Goal: Task Accomplishment & Management: Manage account settings

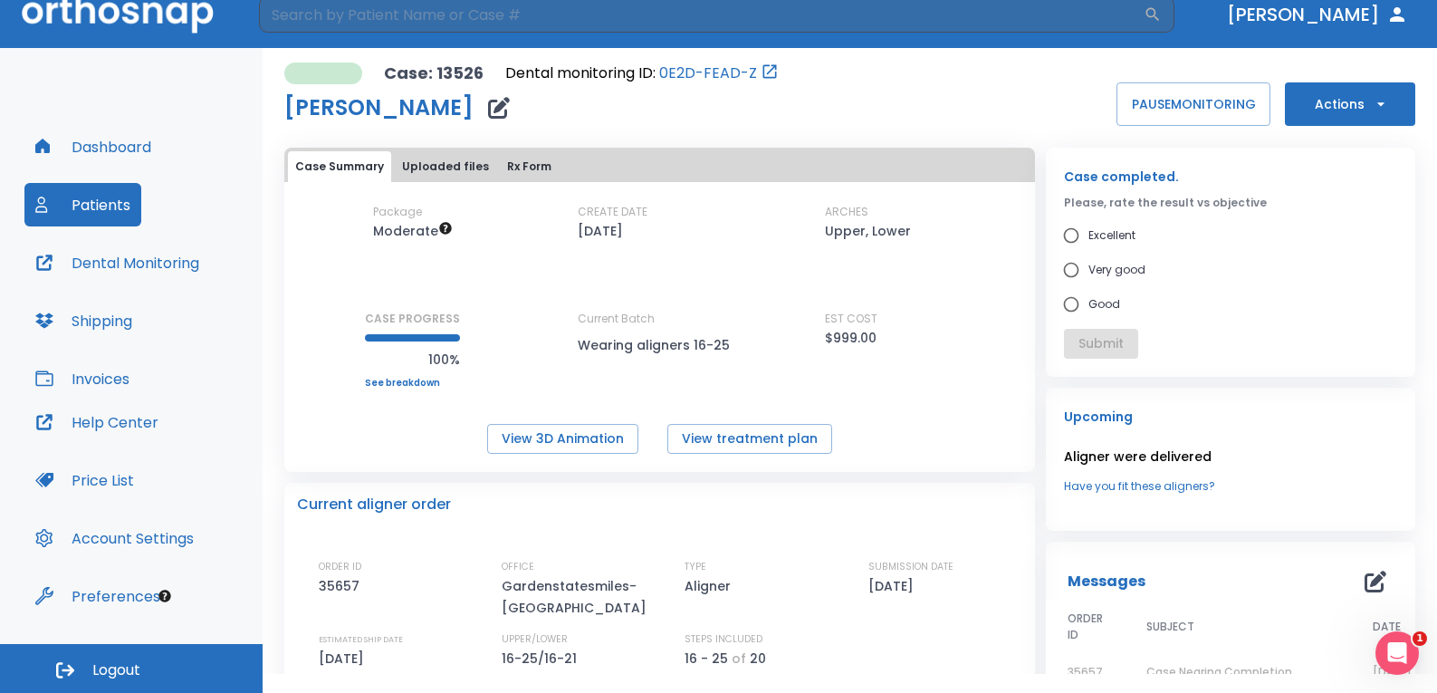
click at [573, 122] on div "[PERSON_NAME]" at bounding box center [531, 108] width 494 height 36
click at [82, 196] on button "Patients" at bounding box center [82, 204] width 117 height 43
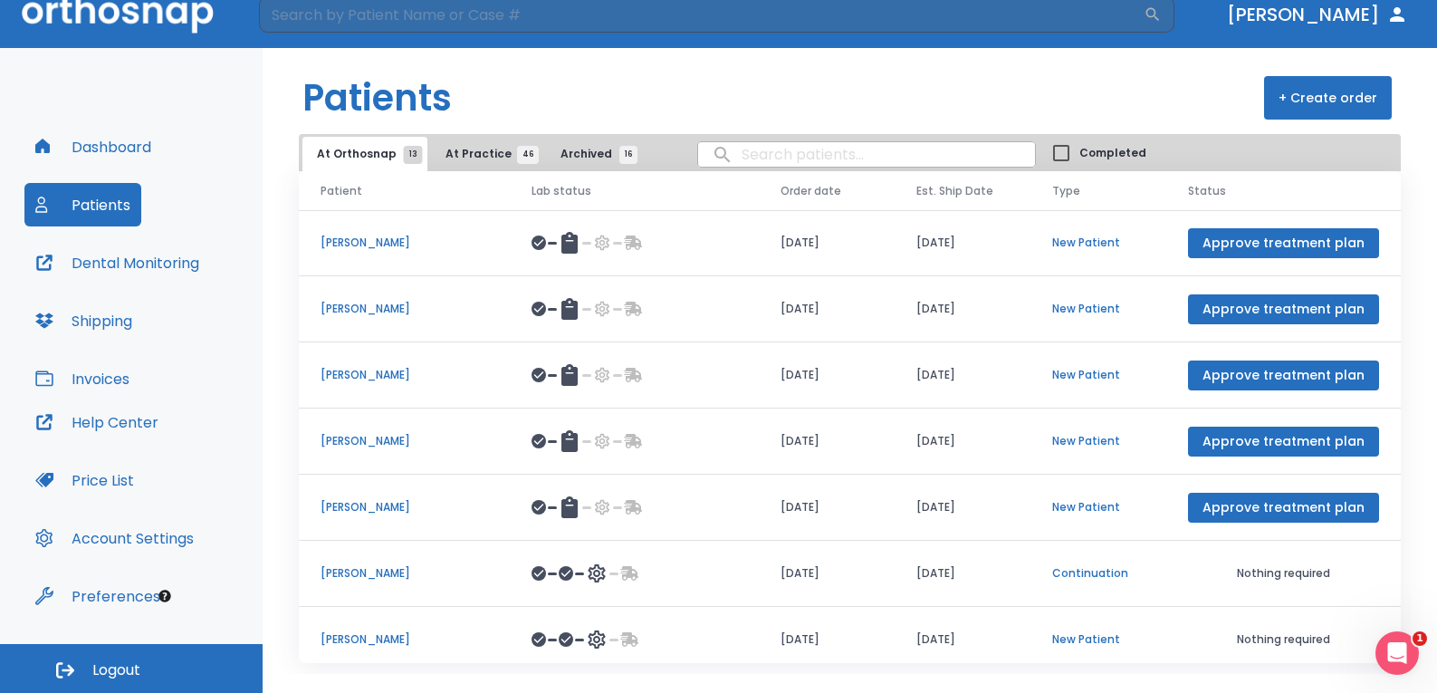
click at [816, 150] on input "search" at bounding box center [866, 154] width 337 height 35
type input "[PERSON_NAME]"
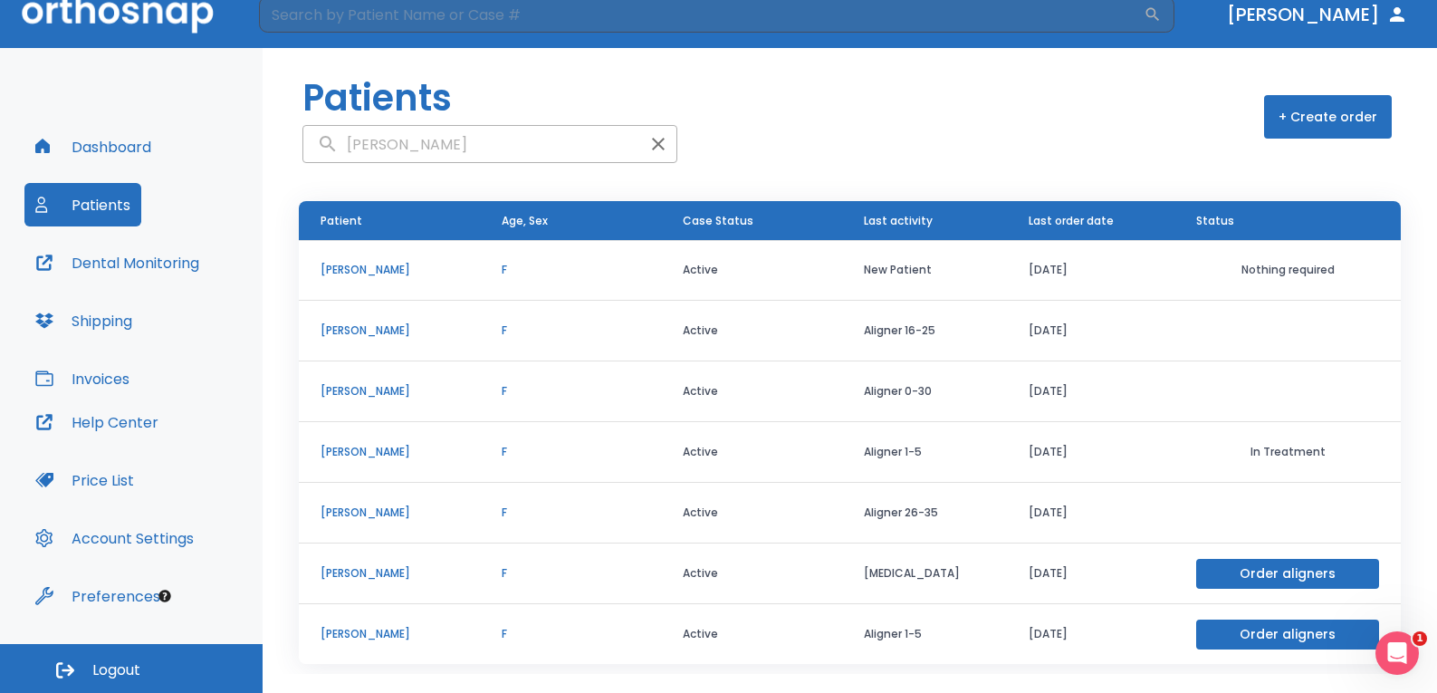
click at [352, 333] on p "[PERSON_NAME]" at bounding box center [390, 330] width 138 height 16
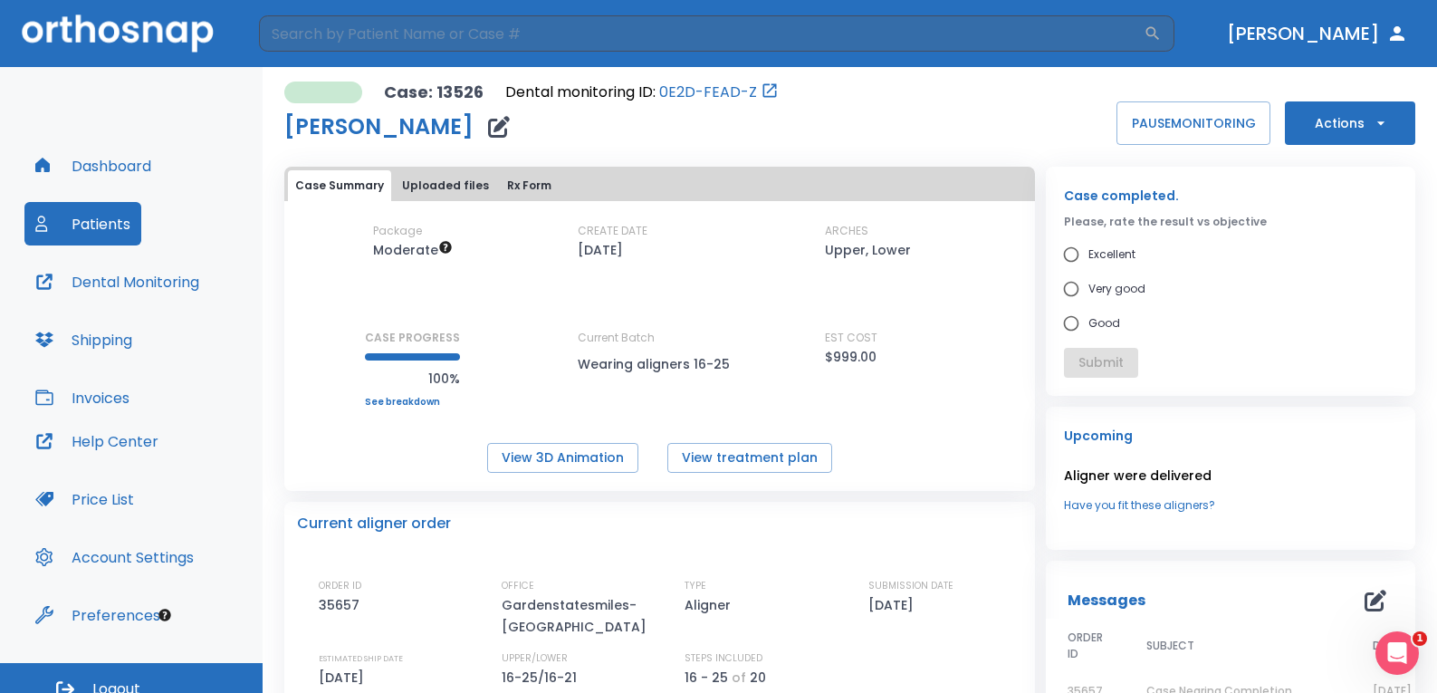
click at [427, 180] on button "Uploaded files" at bounding box center [445, 185] width 101 height 31
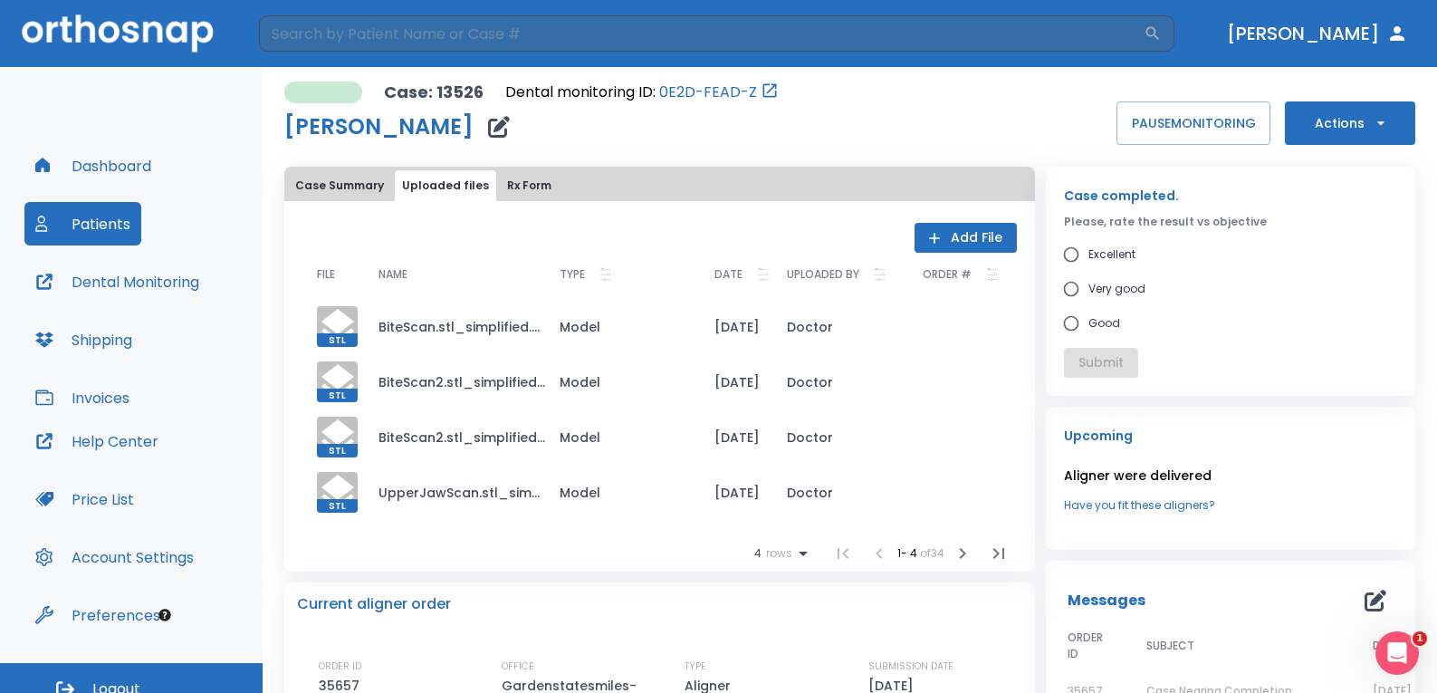
click at [970, 231] on button "Add File" at bounding box center [966, 238] width 102 height 30
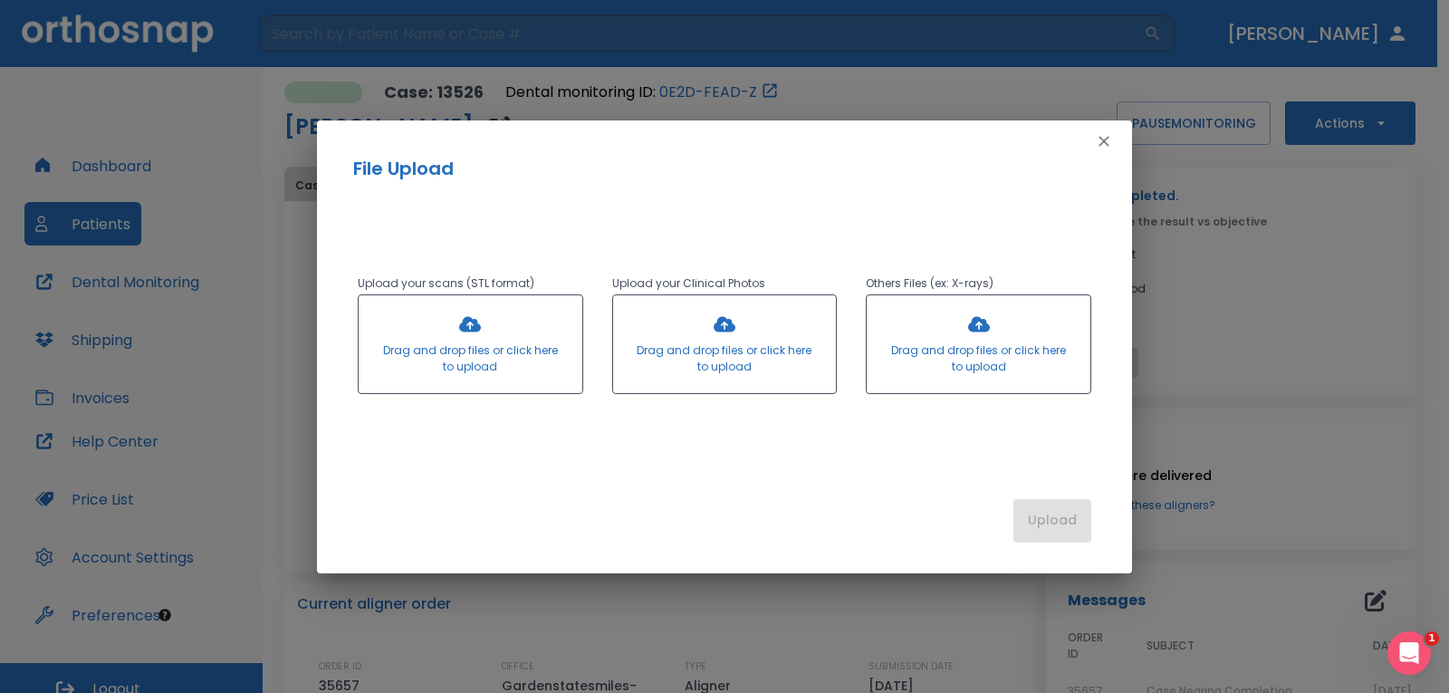
click at [1107, 141] on icon "button" at bounding box center [1104, 141] width 18 height 18
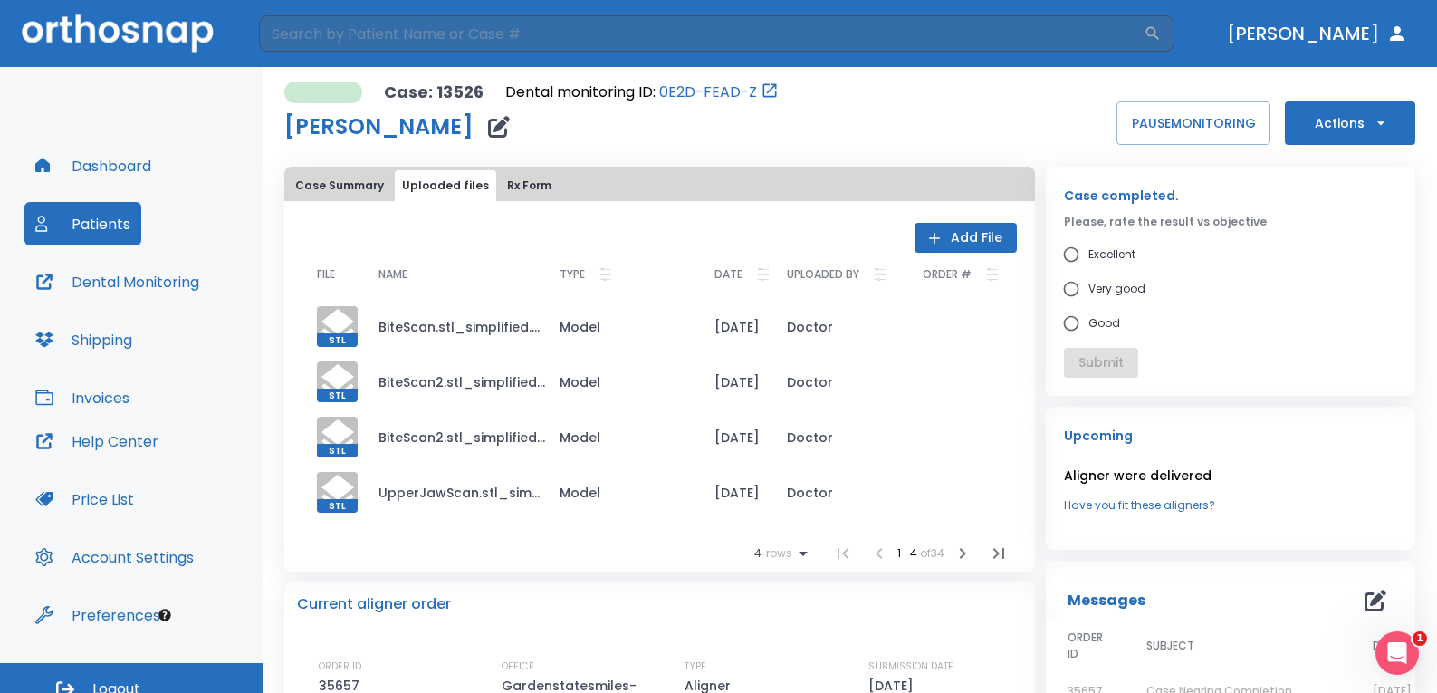
click at [339, 189] on button "Case Summary" at bounding box center [339, 185] width 103 height 31
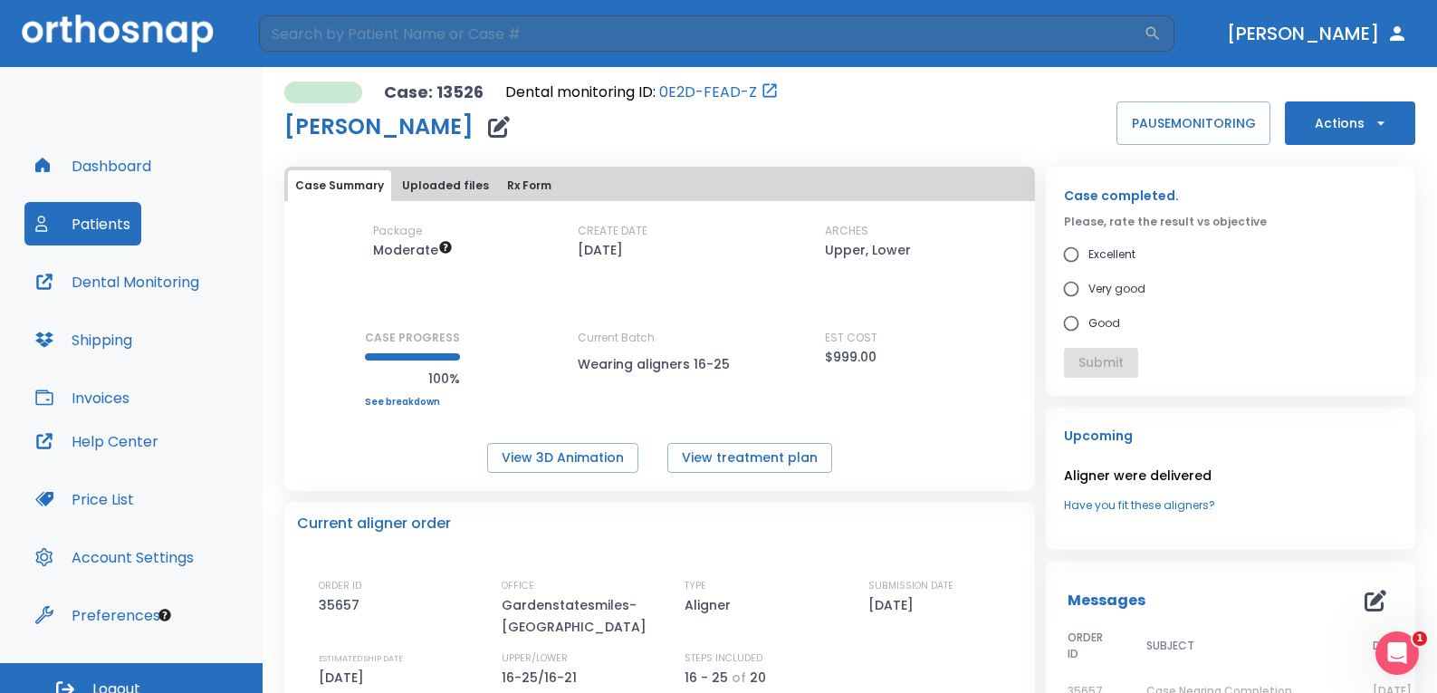
click at [418, 182] on button "Uploaded files" at bounding box center [445, 185] width 101 height 31
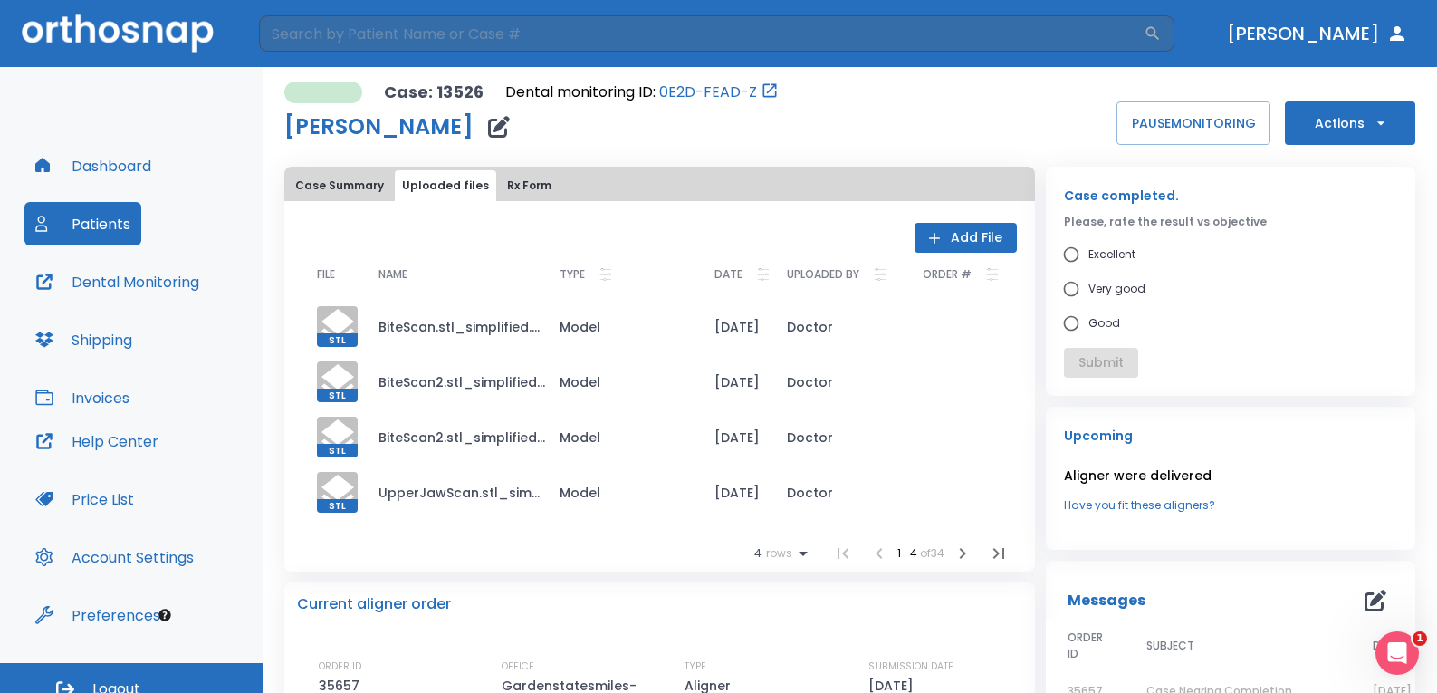
click at [947, 231] on button "Add File" at bounding box center [966, 238] width 102 height 30
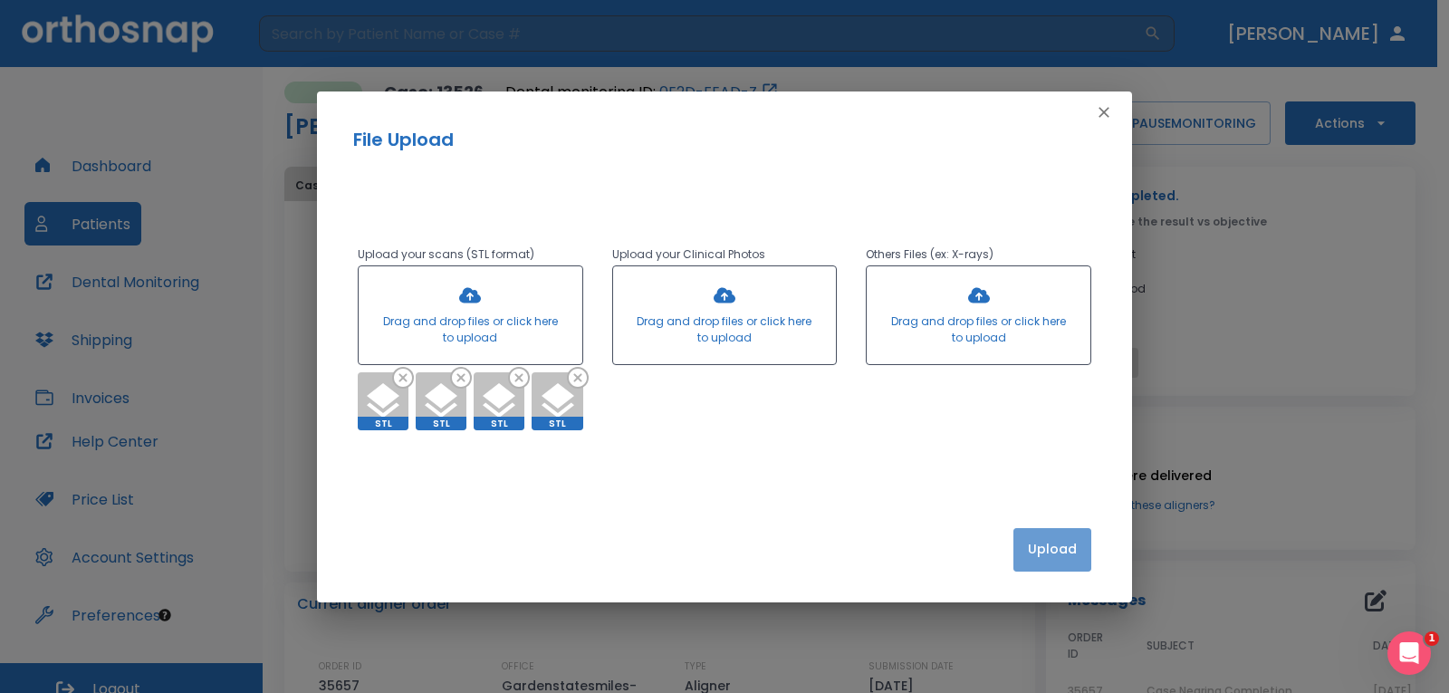
click at [1042, 560] on button "Upload" at bounding box center [1052, 549] width 78 height 43
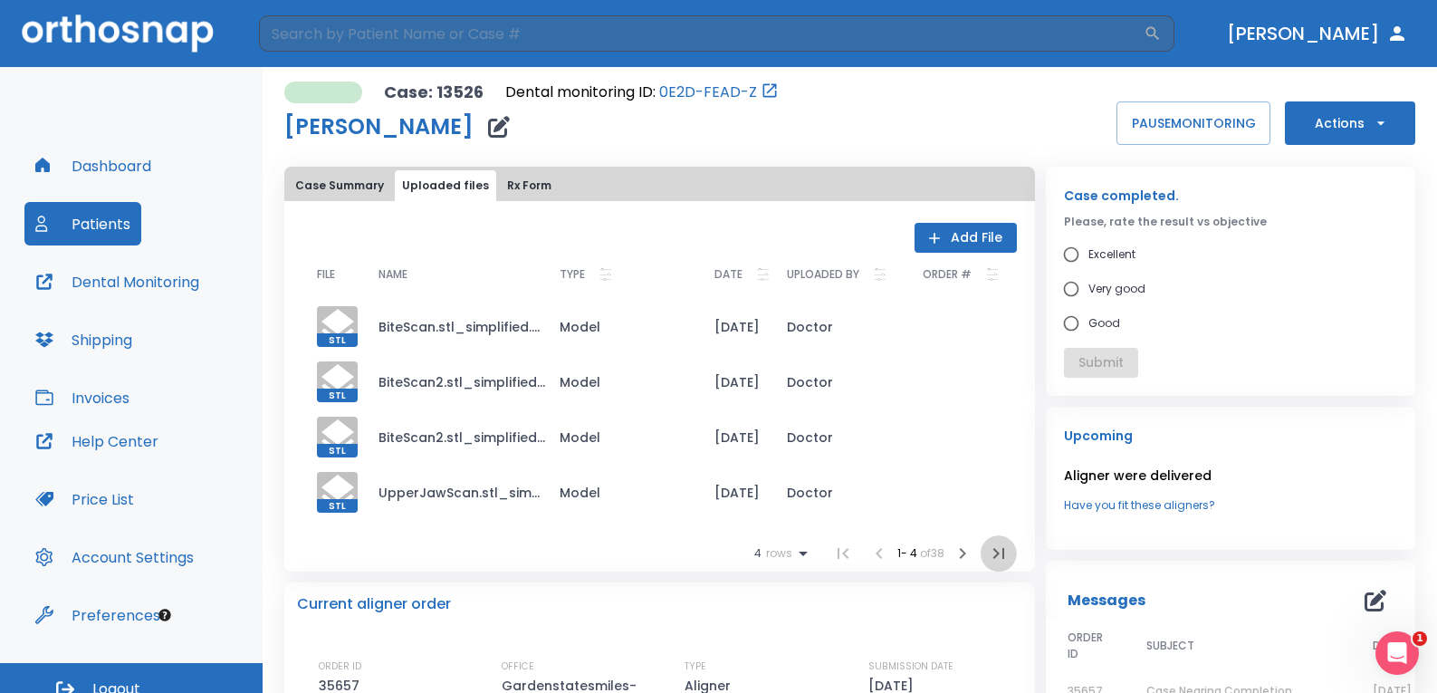
click at [981, 558] on button "button" at bounding box center [999, 553] width 36 height 36
click at [979, 658] on div "SUBMISSION DATE [DATE]" at bounding box center [945, 688] width 154 height 60
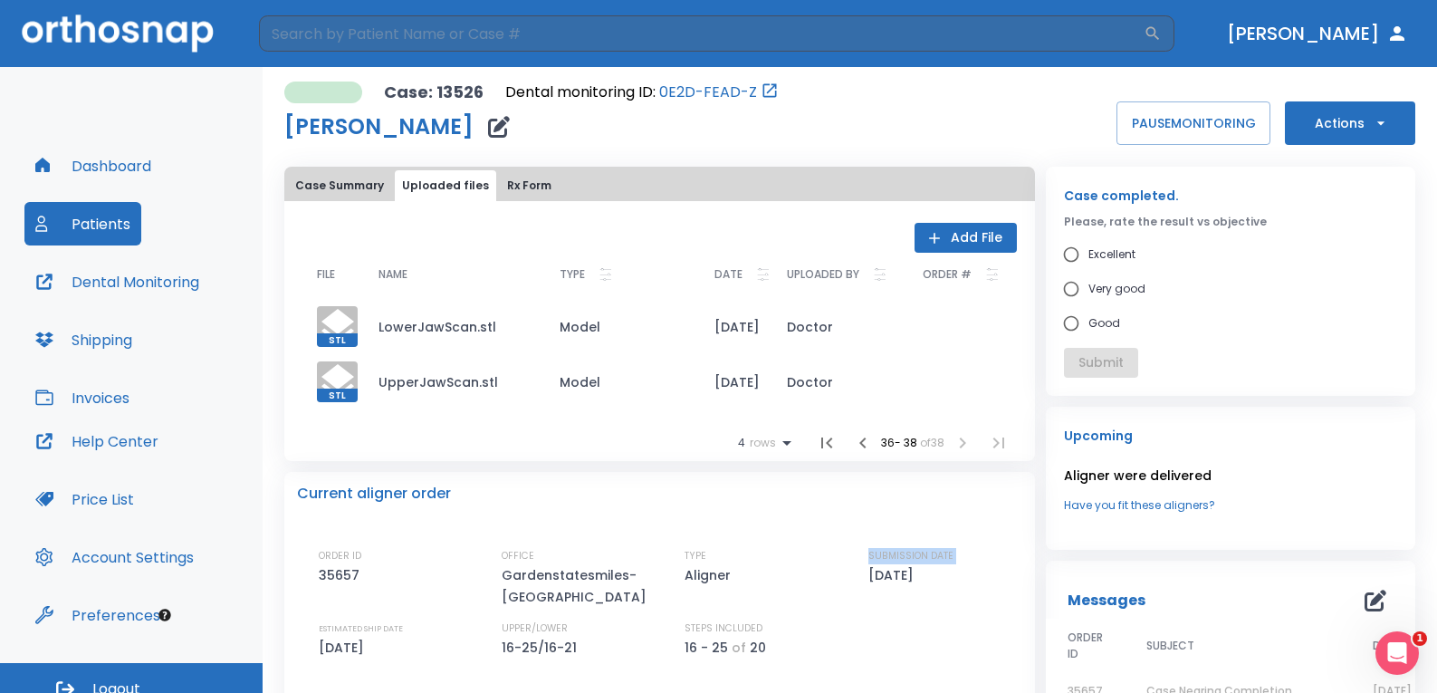
click at [979, 558] on div "SUBMISSION DATE [DATE]" at bounding box center [945, 578] width 154 height 60
